Goal: Transaction & Acquisition: Purchase product/service

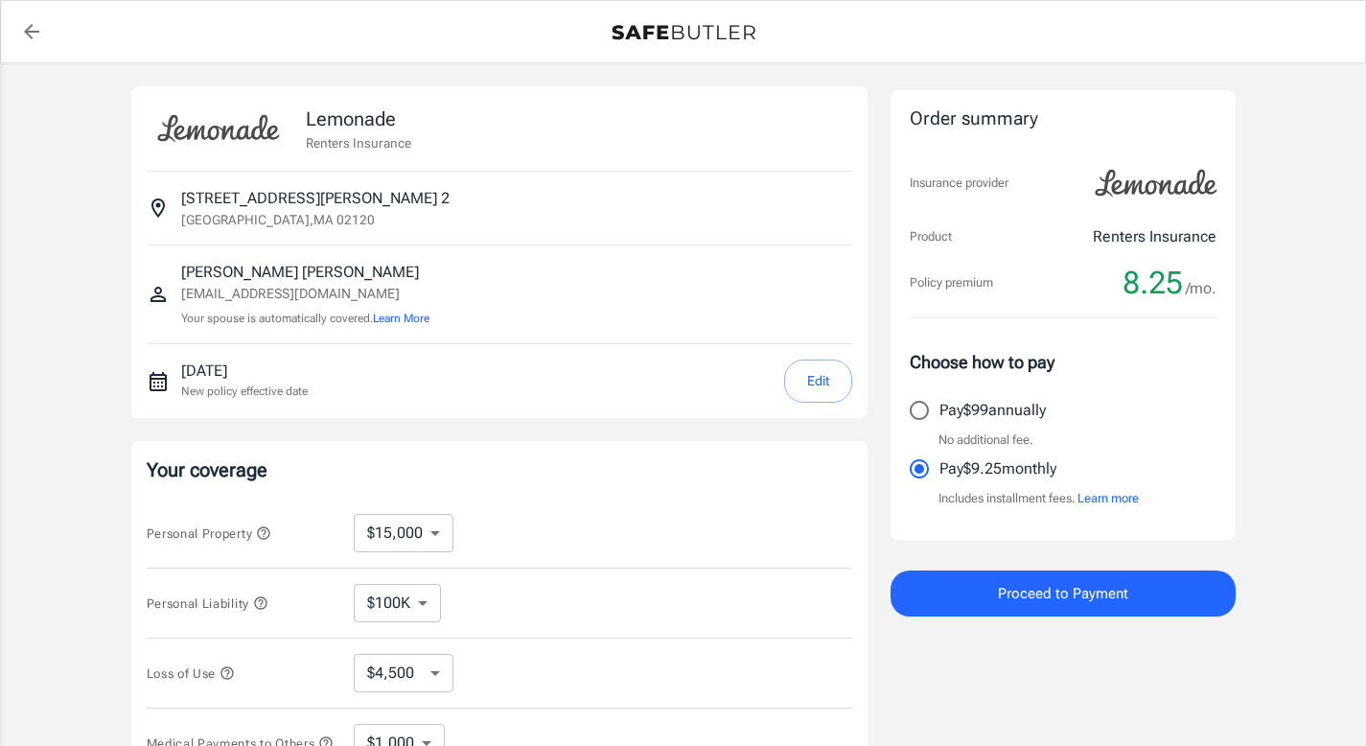
select select "15000"
select select "500"
click at [816, 386] on button "Edit" at bounding box center [818, 381] width 68 height 43
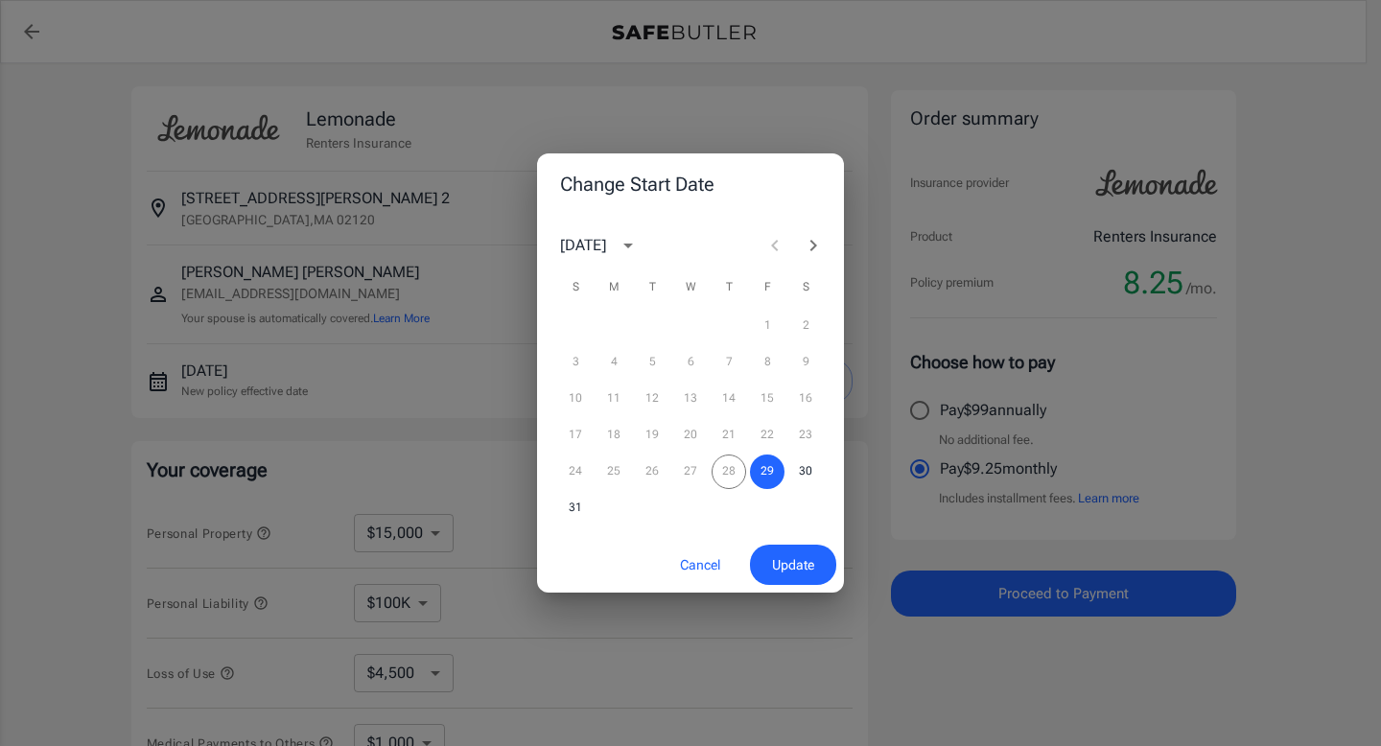
click at [812, 249] on icon "Next month" at bounding box center [813, 245] width 23 height 23
click at [620, 321] on button "1" at bounding box center [613, 326] width 35 height 35
click at [782, 564] on span "Update" at bounding box center [793, 565] width 42 height 24
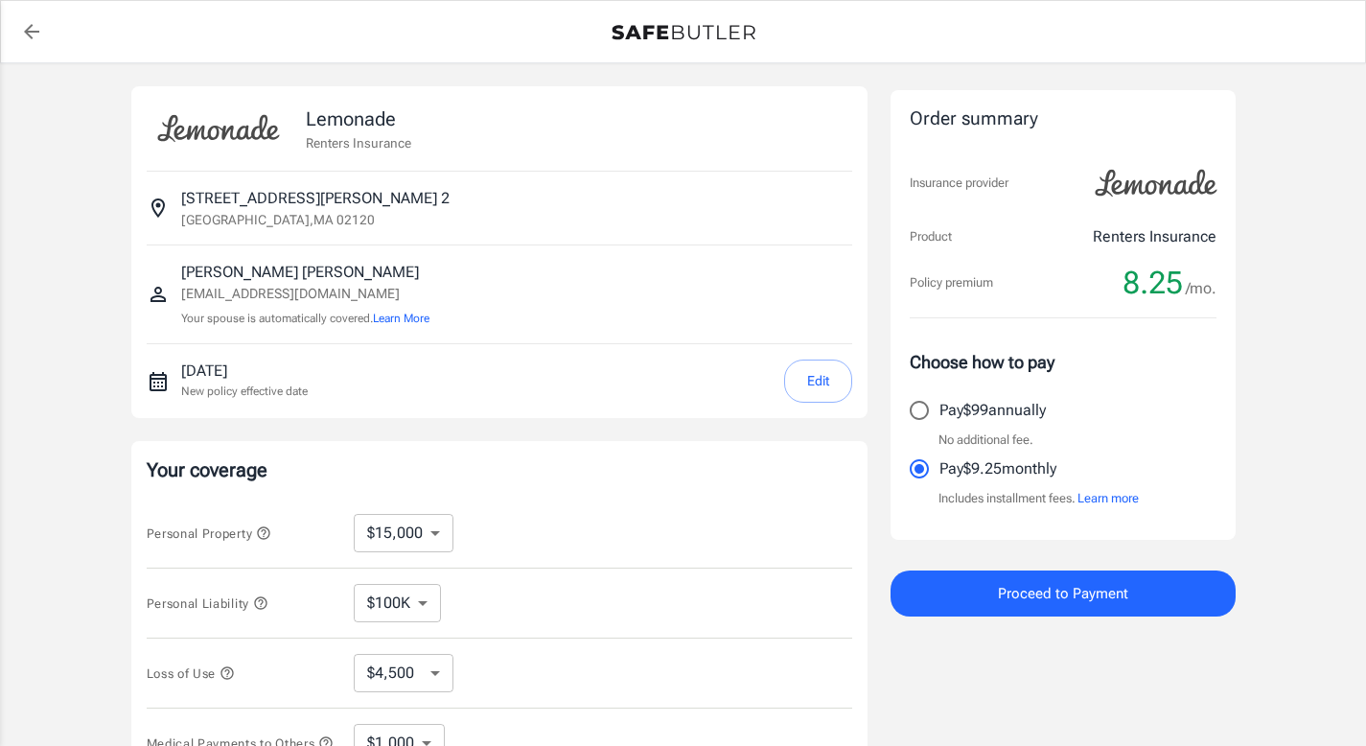
click at [922, 411] on input "Pay $99 annually" at bounding box center [919, 410] width 40 height 40
radio input "true"
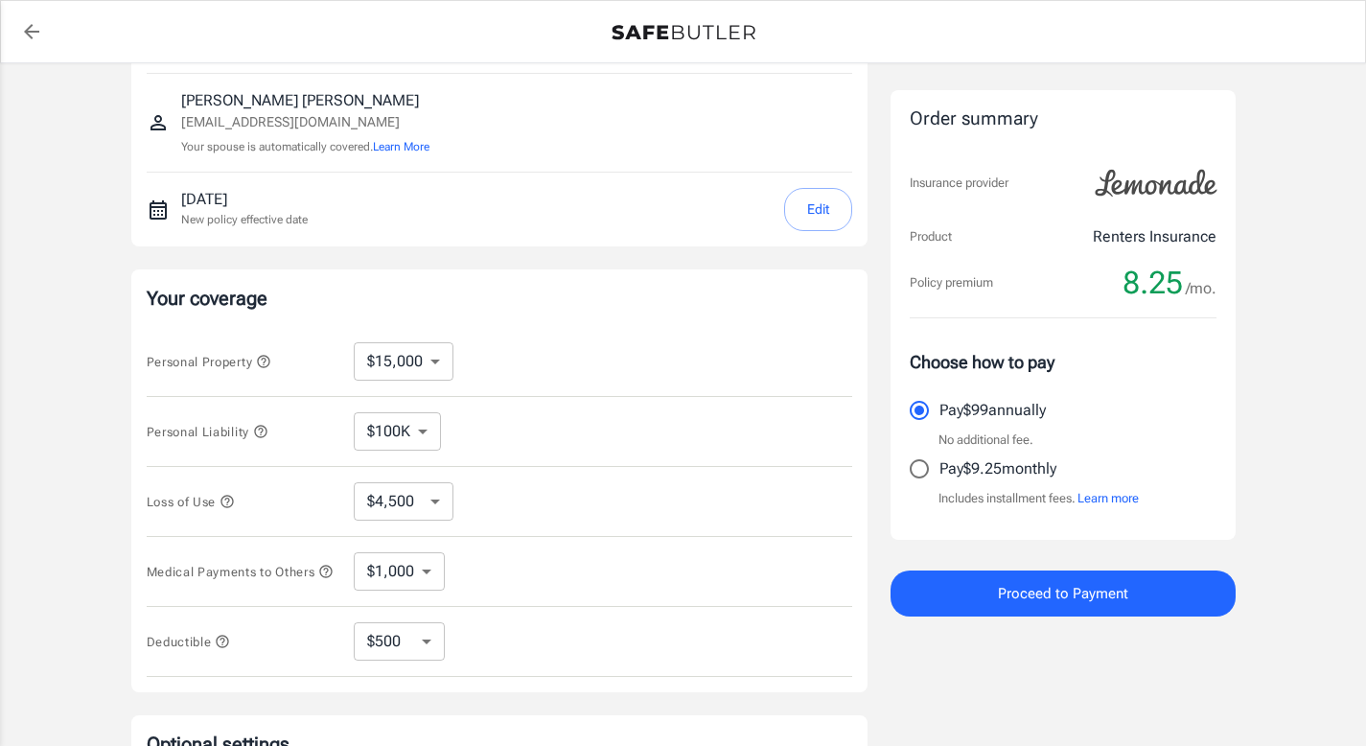
scroll to position [177, 0]
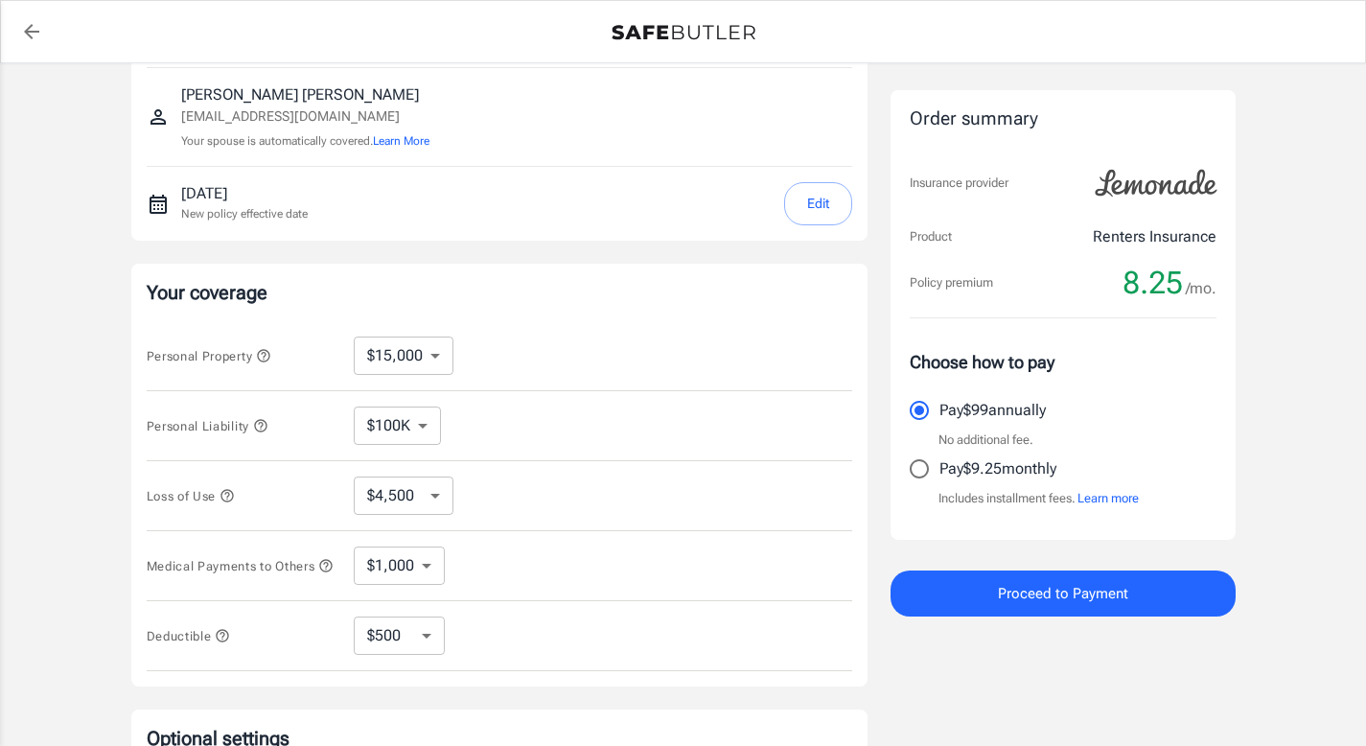
click at [430, 351] on select "$10,000 $15,000 $20,000 $25,000 $30,000 $40,000 $50,000 $100K $150K $200K $250K" at bounding box center [404, 356] width 100 height 38
select select "10000"
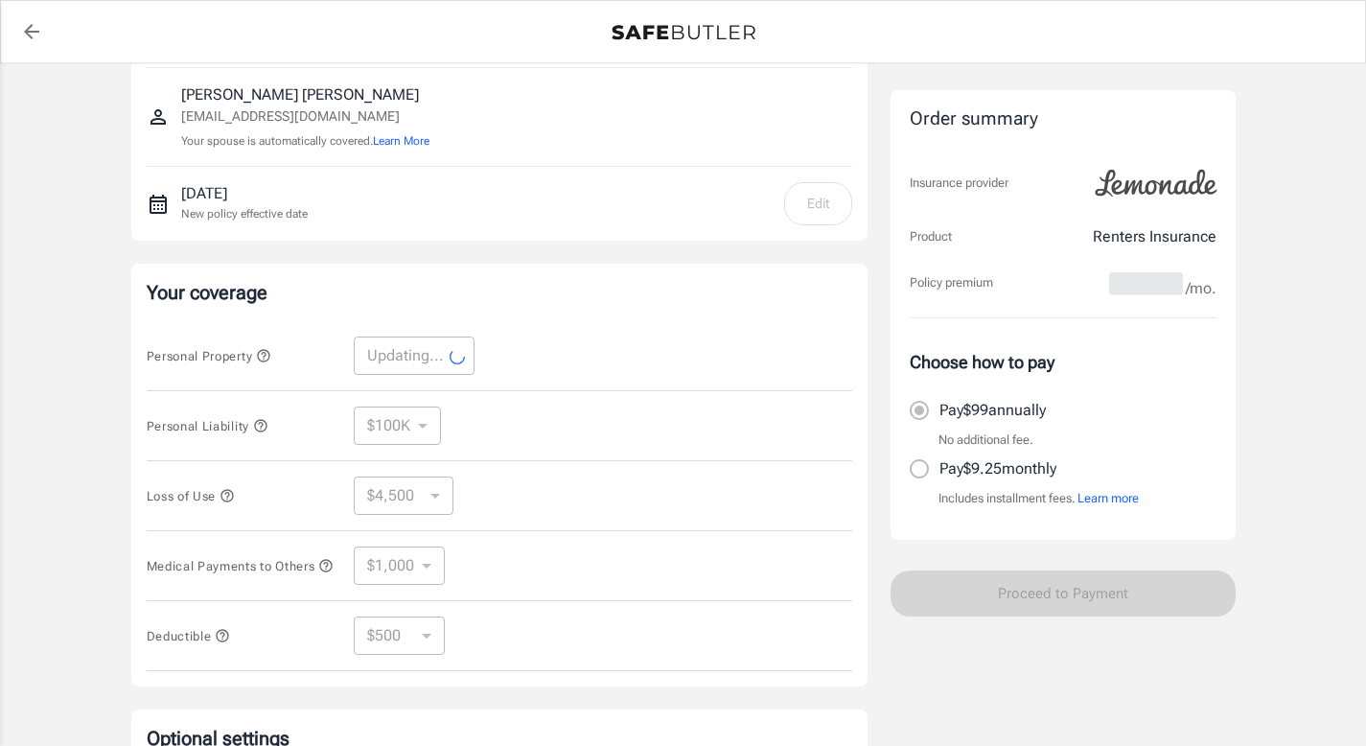
select select "10000"
select select "3000"
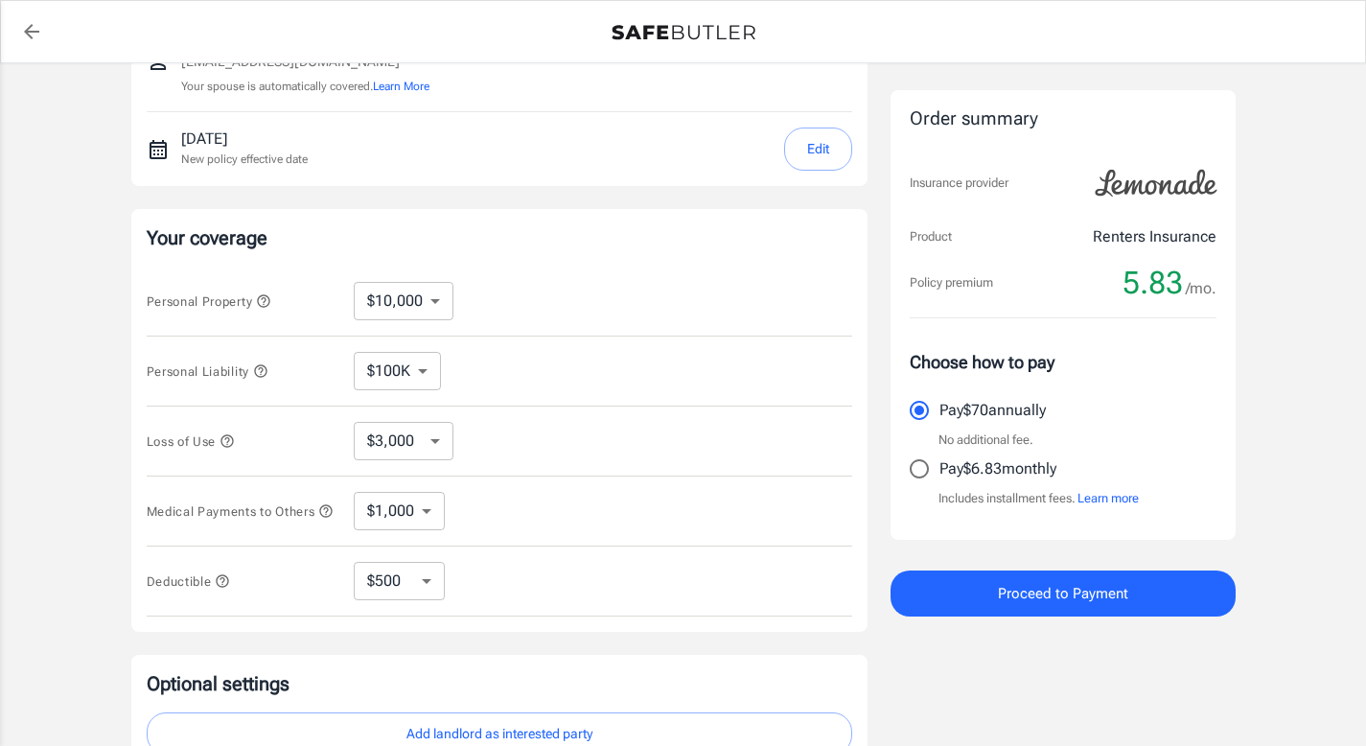
scroll to position [239, 0]
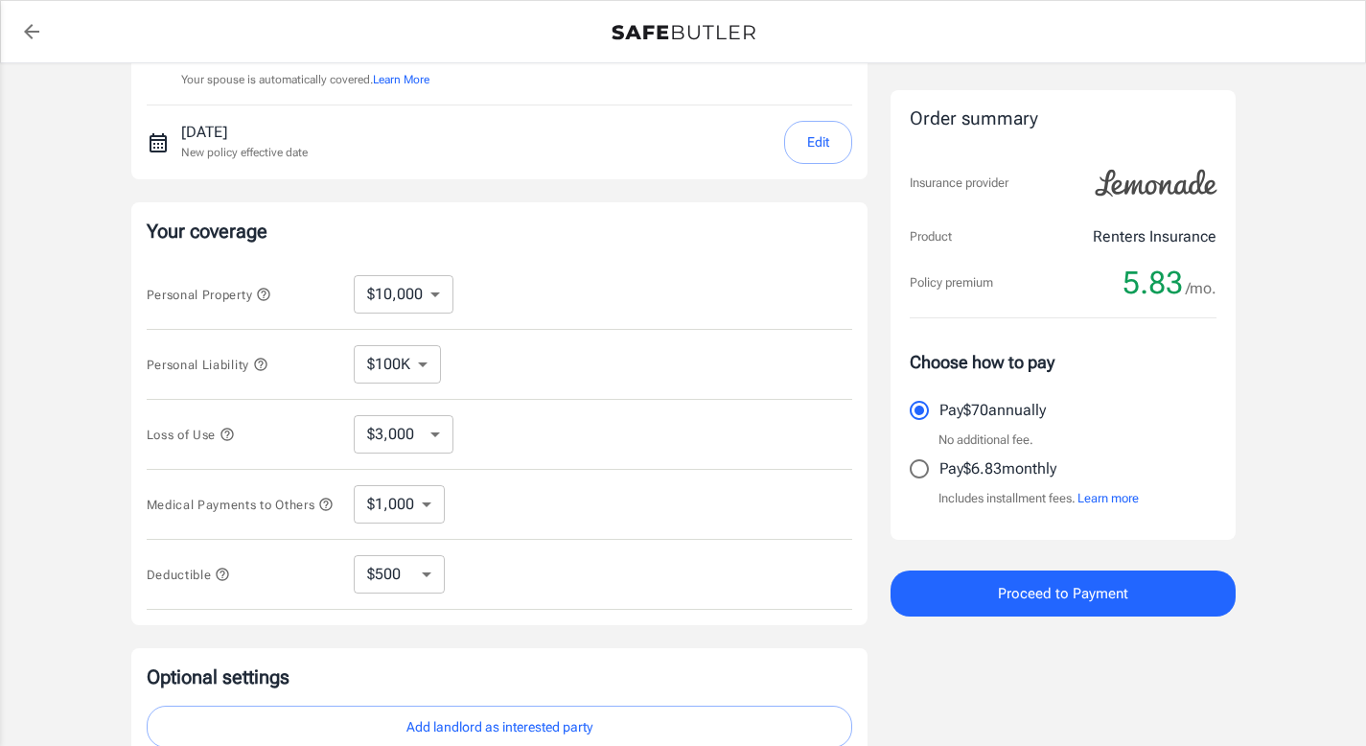
click at [416, 582] on select "$250 $500 $1,000 $2,500" at bounding box center [399, 574] width 91 height 38
click at [221, 582] on icon "button" at bounding box center [222, 574] width 15 height 15
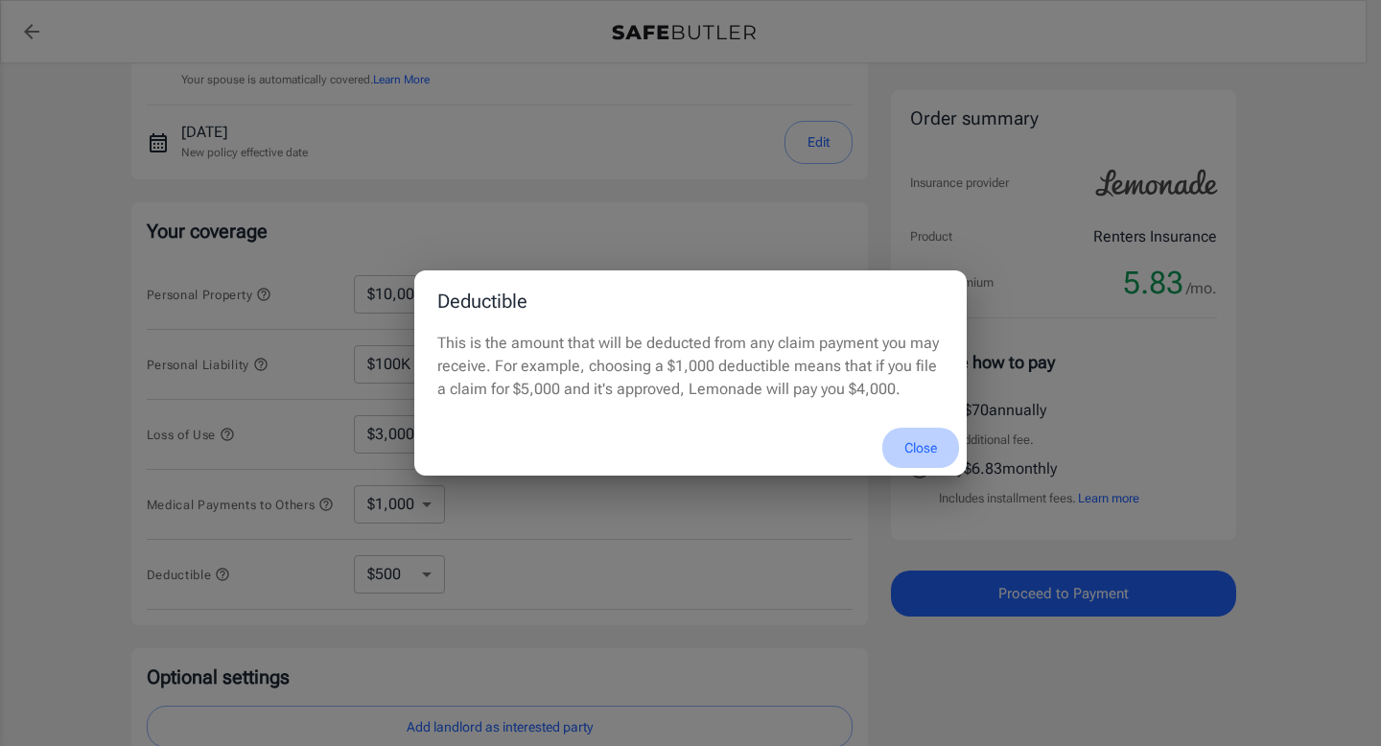
click at [914, 447] on button "Close" at bounding box center [920, 448] width 77 height 41
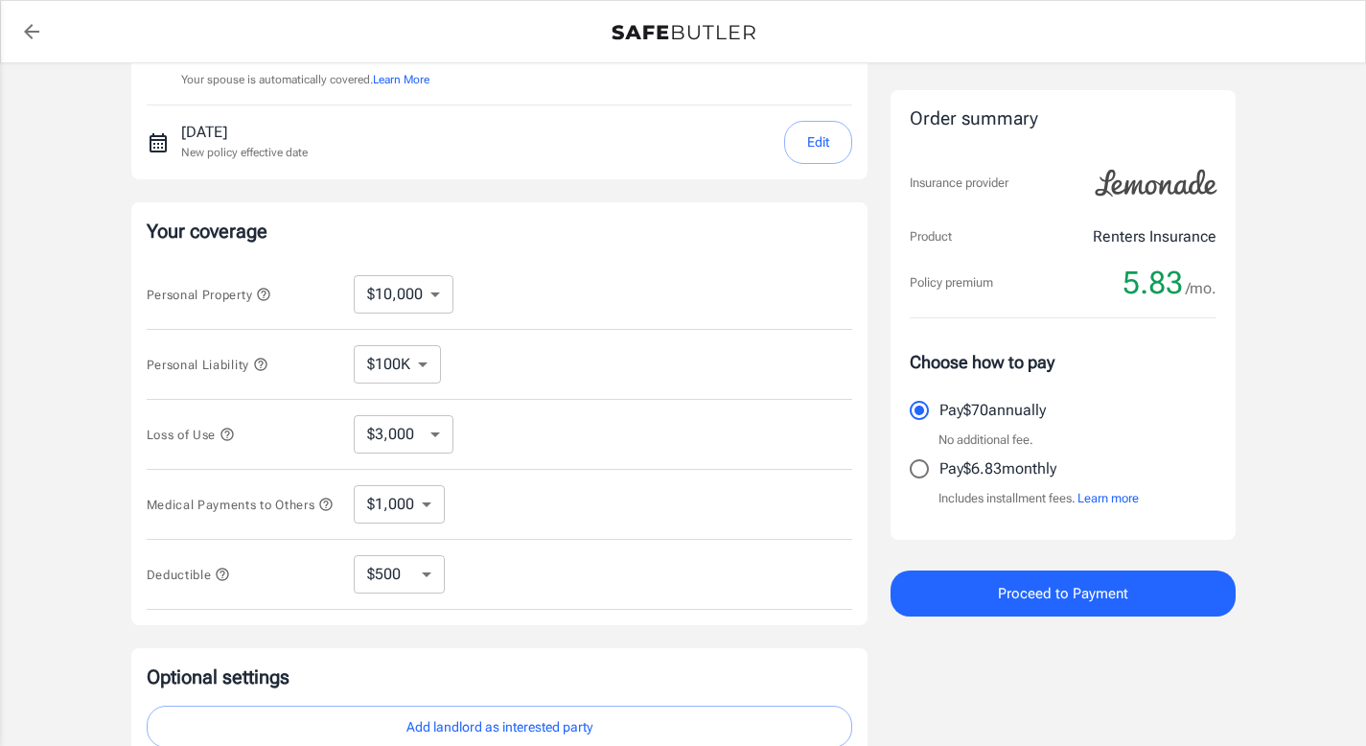
click at [411, 440] on select "$3,000 $6,000 $12,000 $21,000 $36,000 $60,000 $96,000 $153K $198K" at bounding box center [404, 434] width 100 height 38
click at [379, 374] on select "$100K $200K $300K $400K $500K $1M" at bounding box center [397, 364] width 87 height 38
click at [404, 515] on select "$1,000 $2,000 $3,000 $4,000 $5,000" at bounding box center [399, 504] width 91 height 38
click at [418, 593] on select "$250 $500 $1,000 $2,500" at bounding box center [399, 574] width 91 height 38
select select "250"
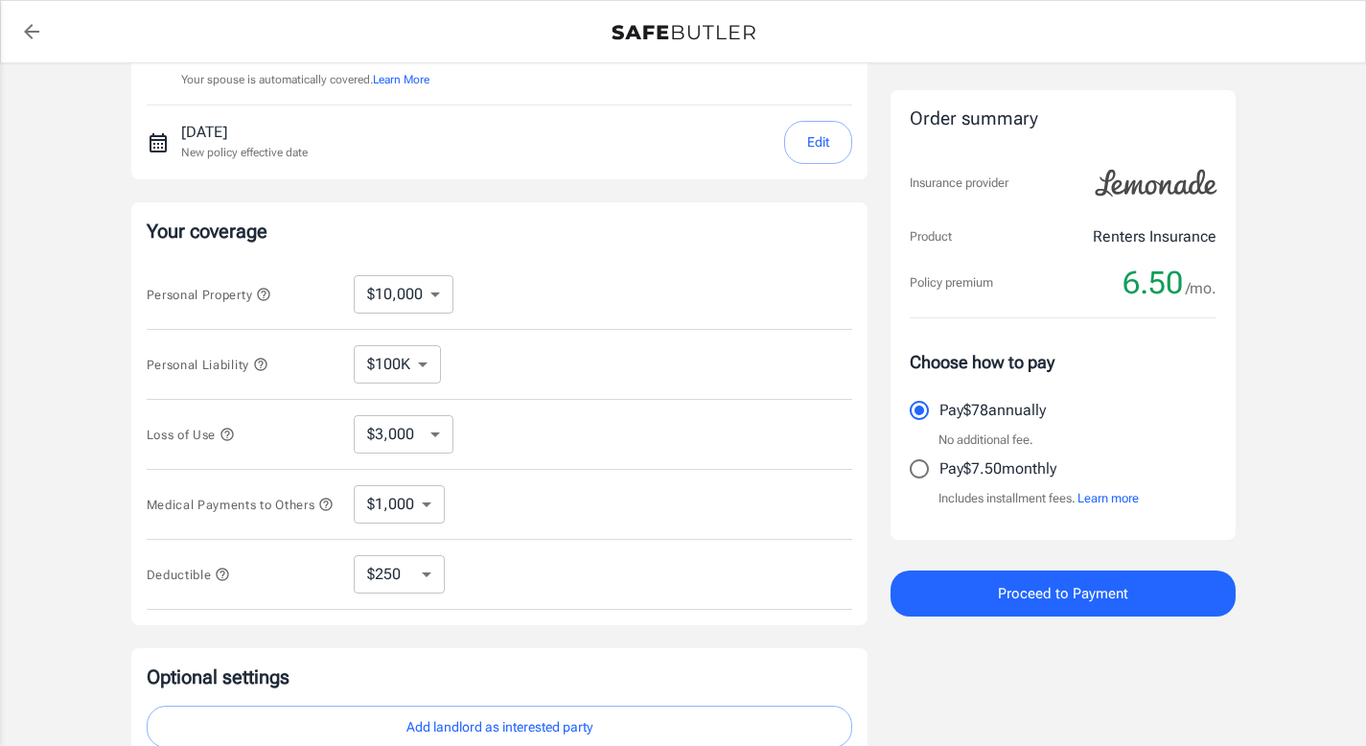
click at [416, 572] on select "$250 $500 $1,000 $2,500" at bounding box center [399, 574] width 91 height 38
select select "2500"
click at [432, 587] on select "$250 $500 $1,000 $2,500" at bounding box center [399, 574] width 91 height 38
select select "1000"
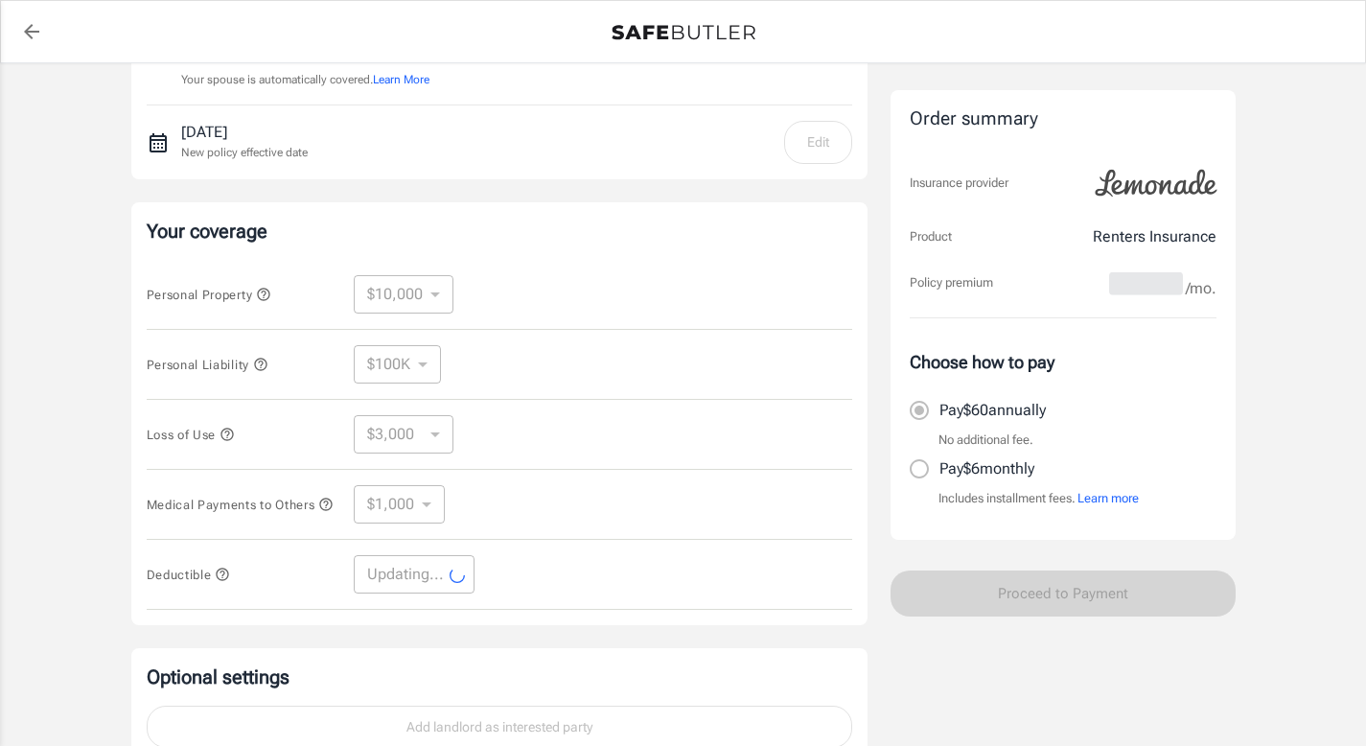
select select "1000"
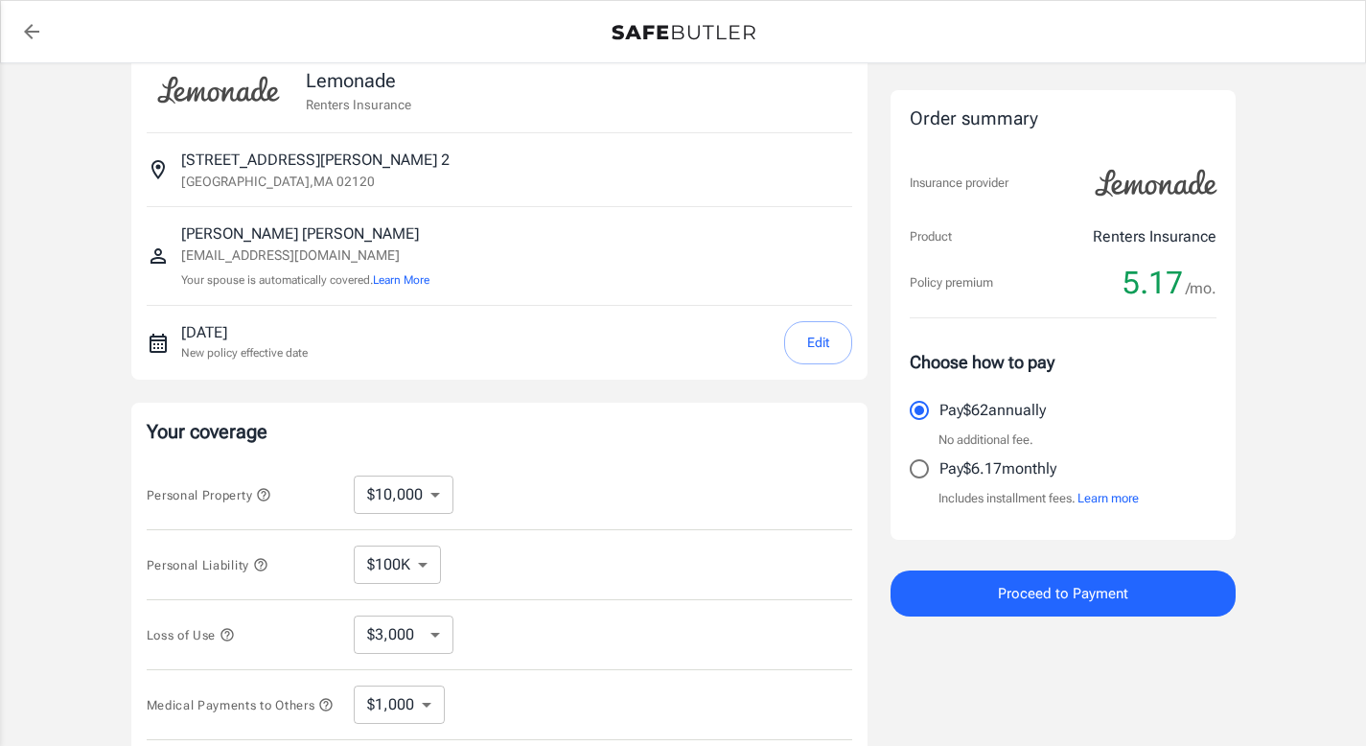
scroll to position [0, 0]
